Goal: Information Seeking & Learning: Learn about a topic

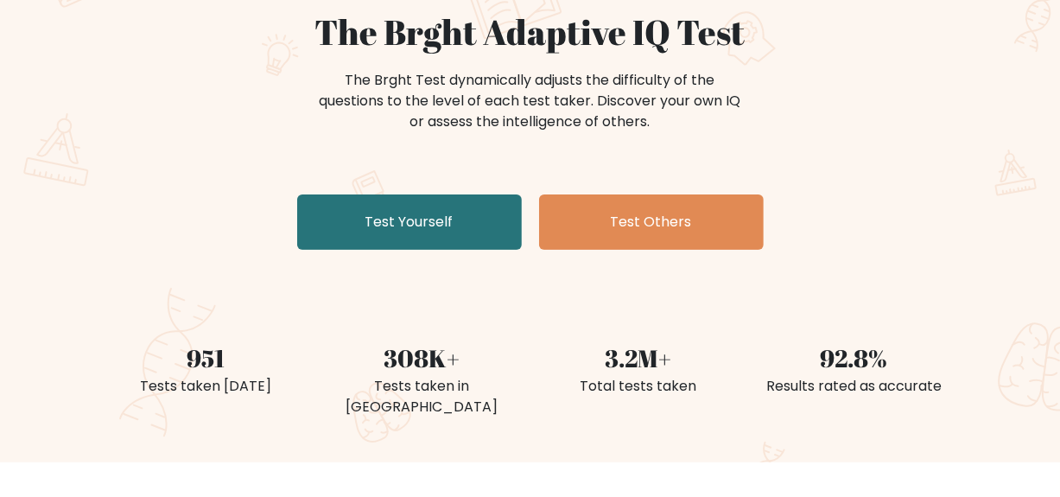
scroll to position [173, 0]
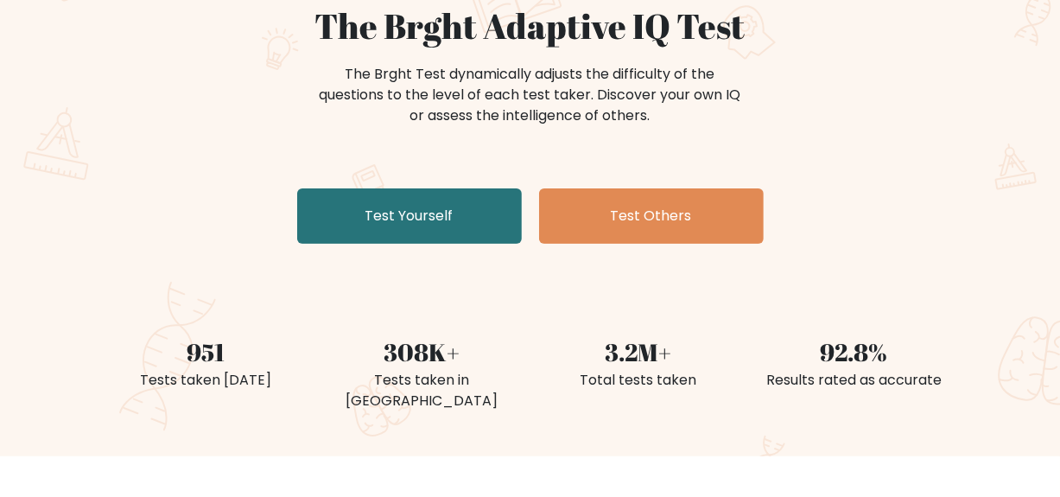
click at [437, 227] on link "Test Yourself" at bounding box center [409, 215] width 225 height 55
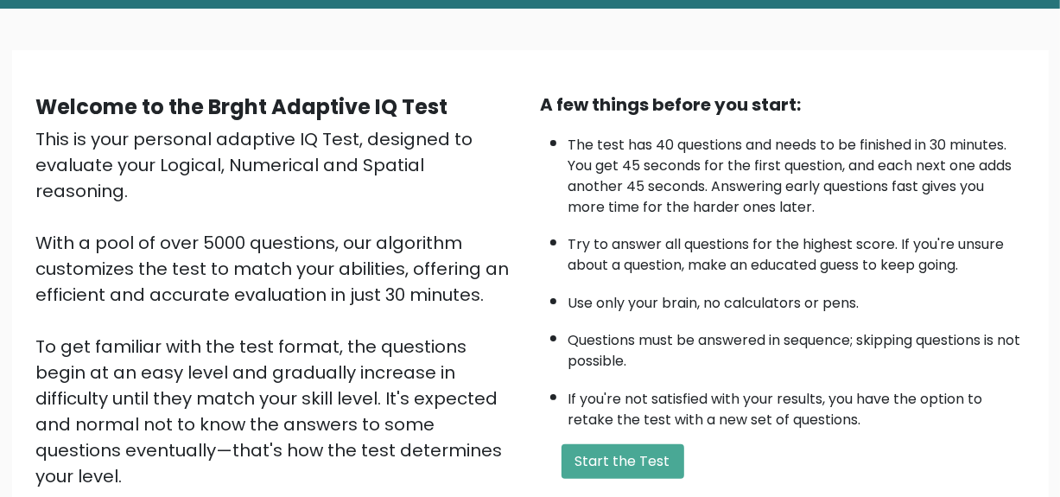
scroll to position [173, 0]
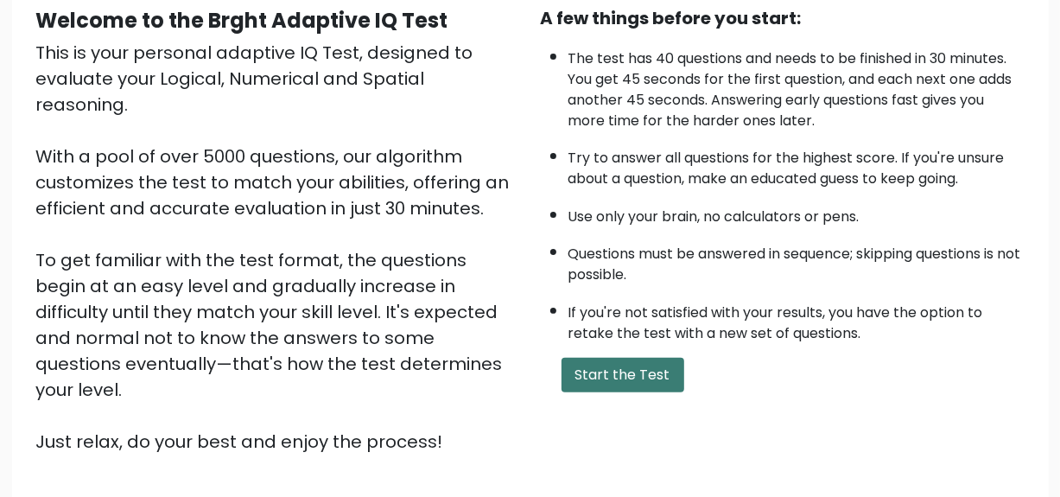
click at [586, 371] on button "Start the Test" at bounding box center [622, 375] width 123 height 35
